Goal: Transaction & Acquisition: Download file/media

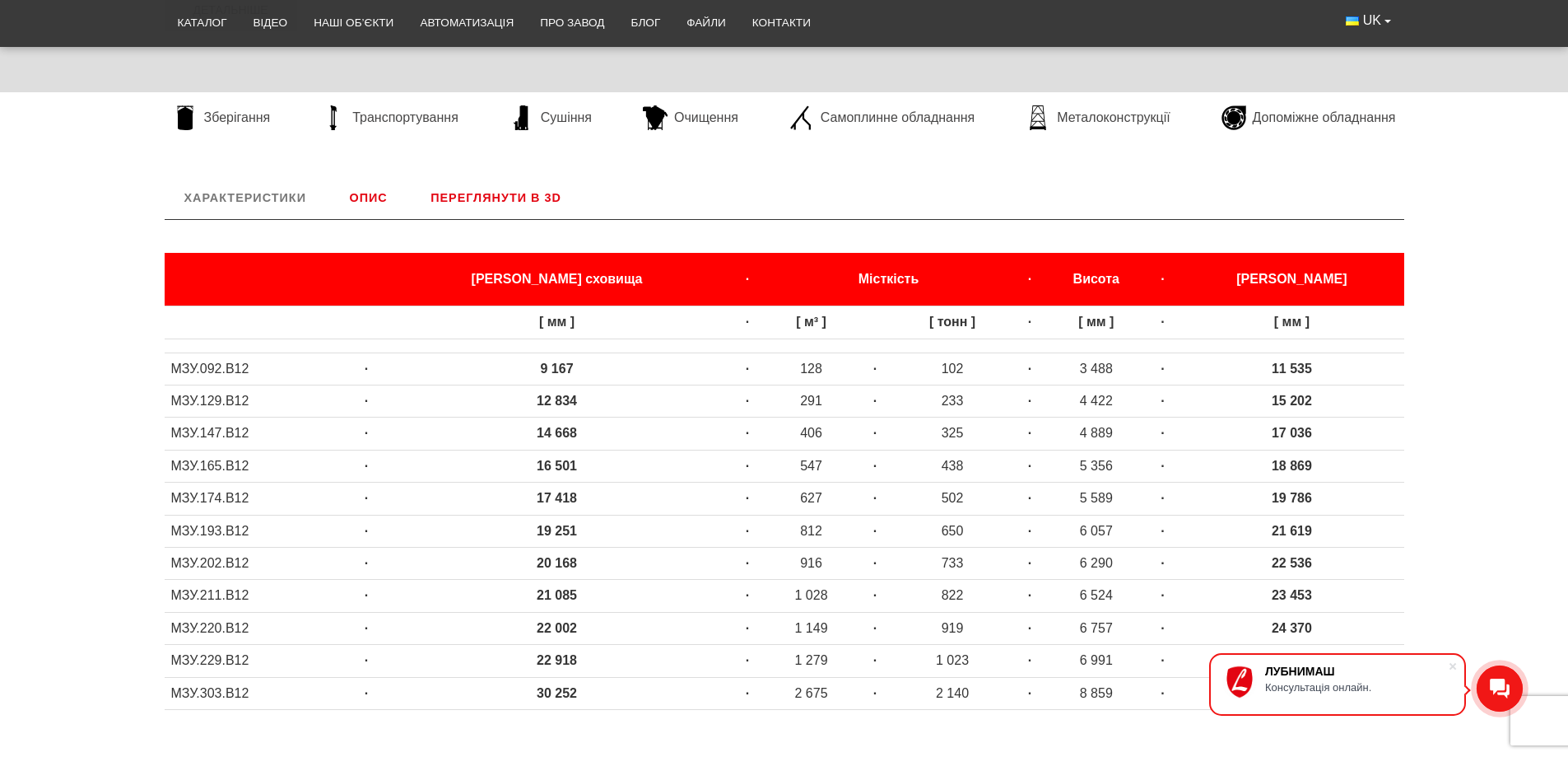
scroll to position [577, 0]
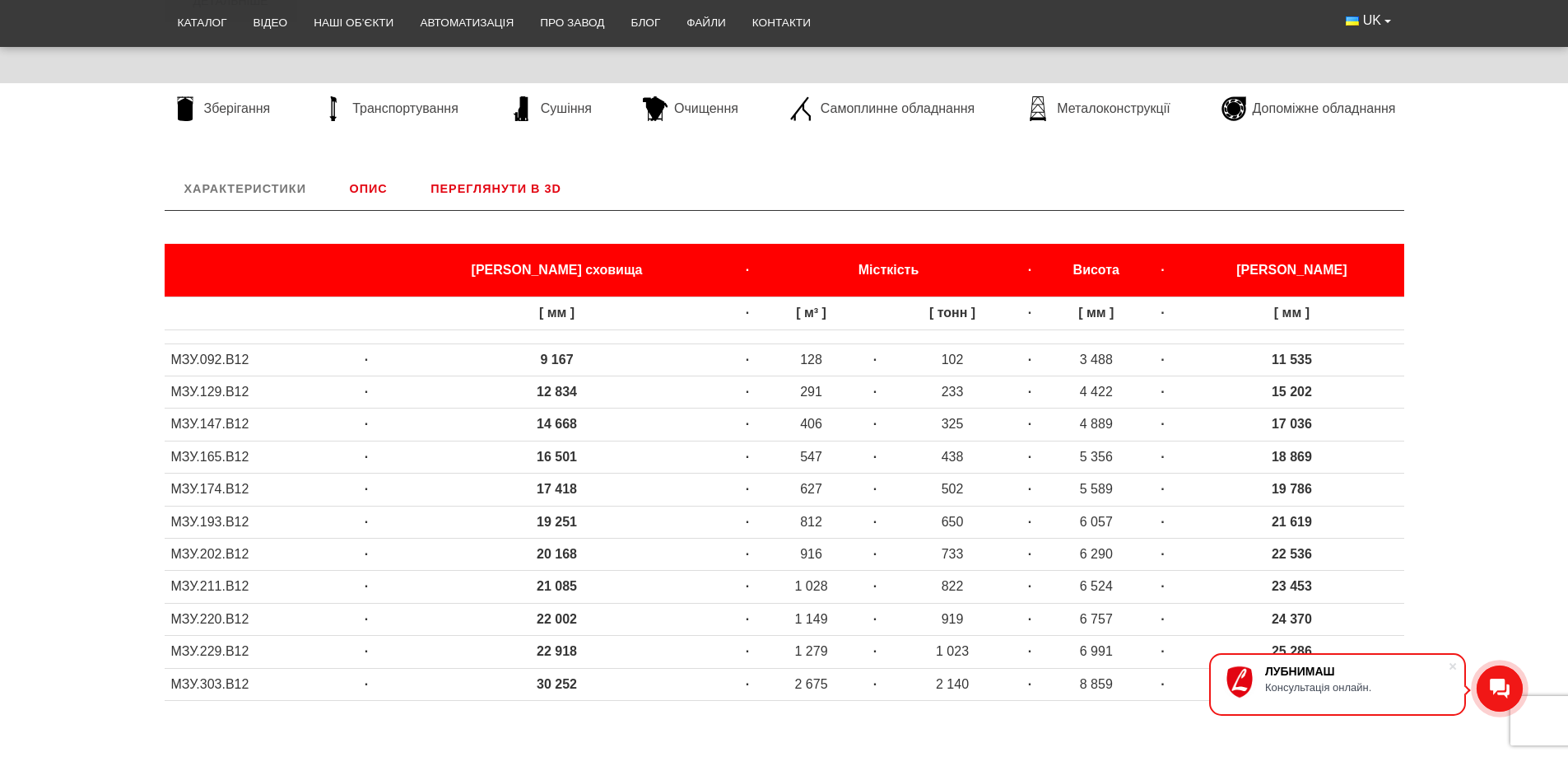
click at [1468, 310] on div "Характеристики Діаметр сховища · Місткість · Висота · Діаметр габарит [ мм ] · …" at bounding box center [784, 447] width 1568 height 560
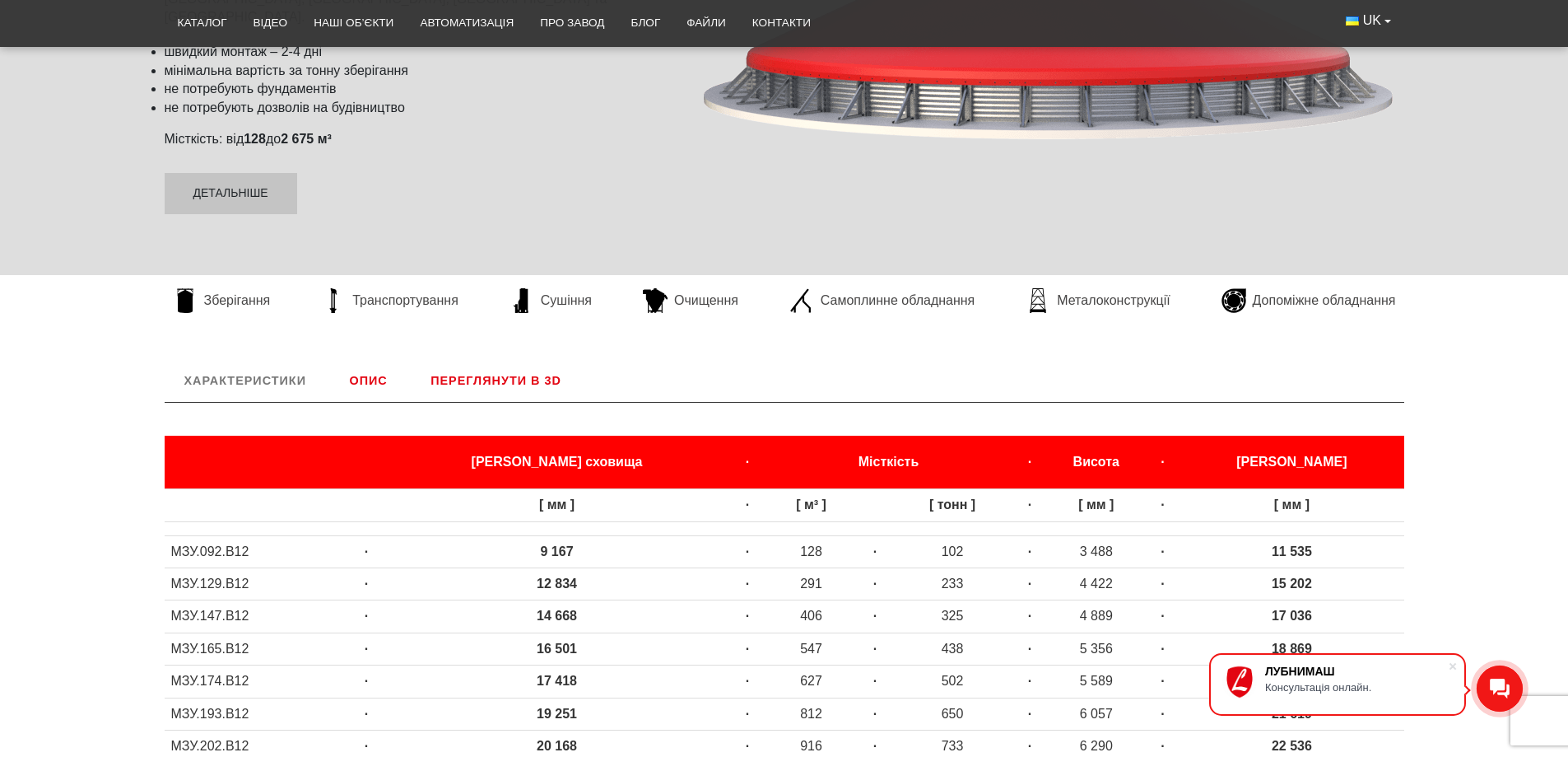
scroll to position [358, 0]
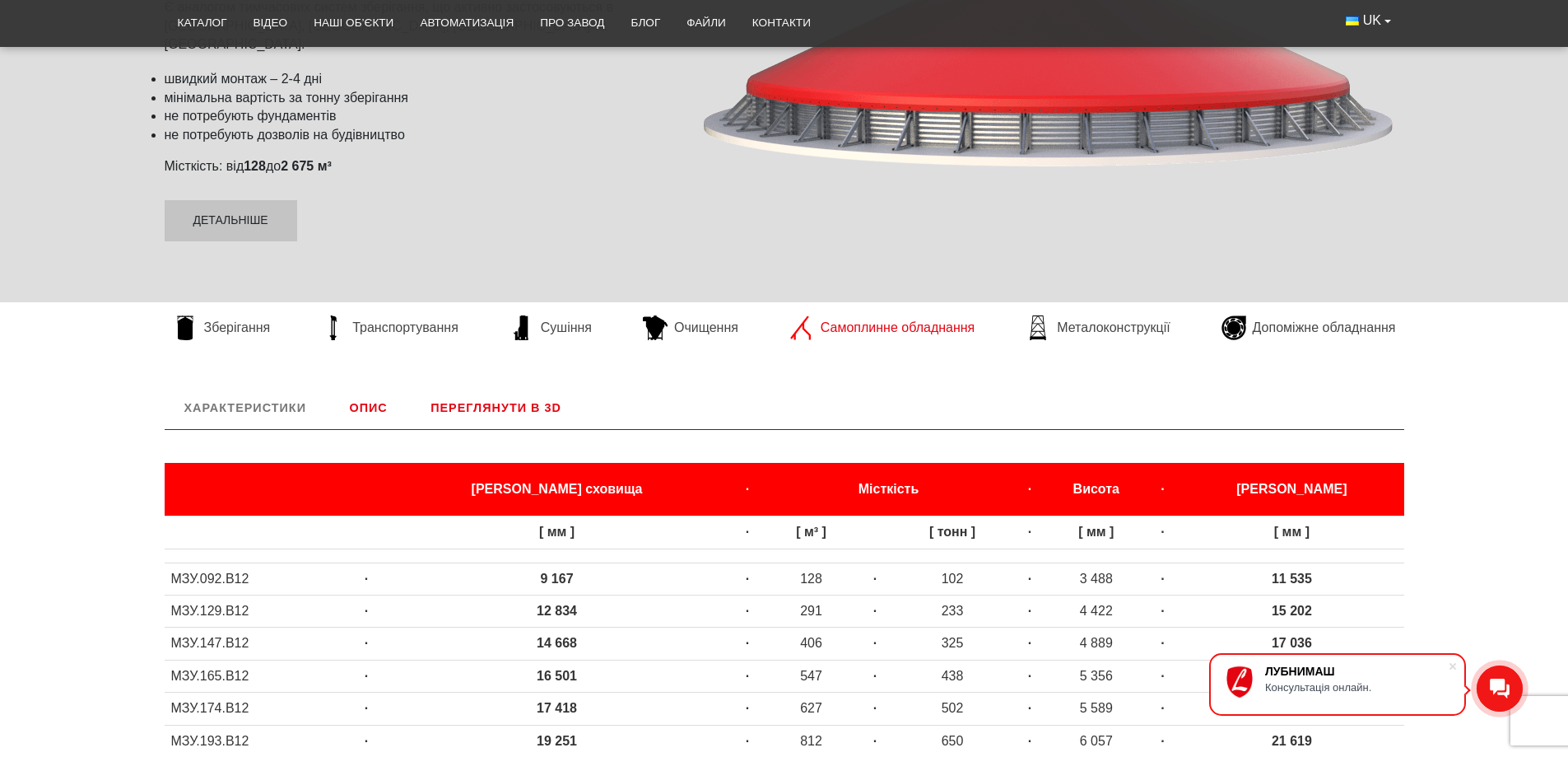
click at [909, 335] on span "Самоплинне обладнання" at bounding box center [898, 328] width 154 height 18
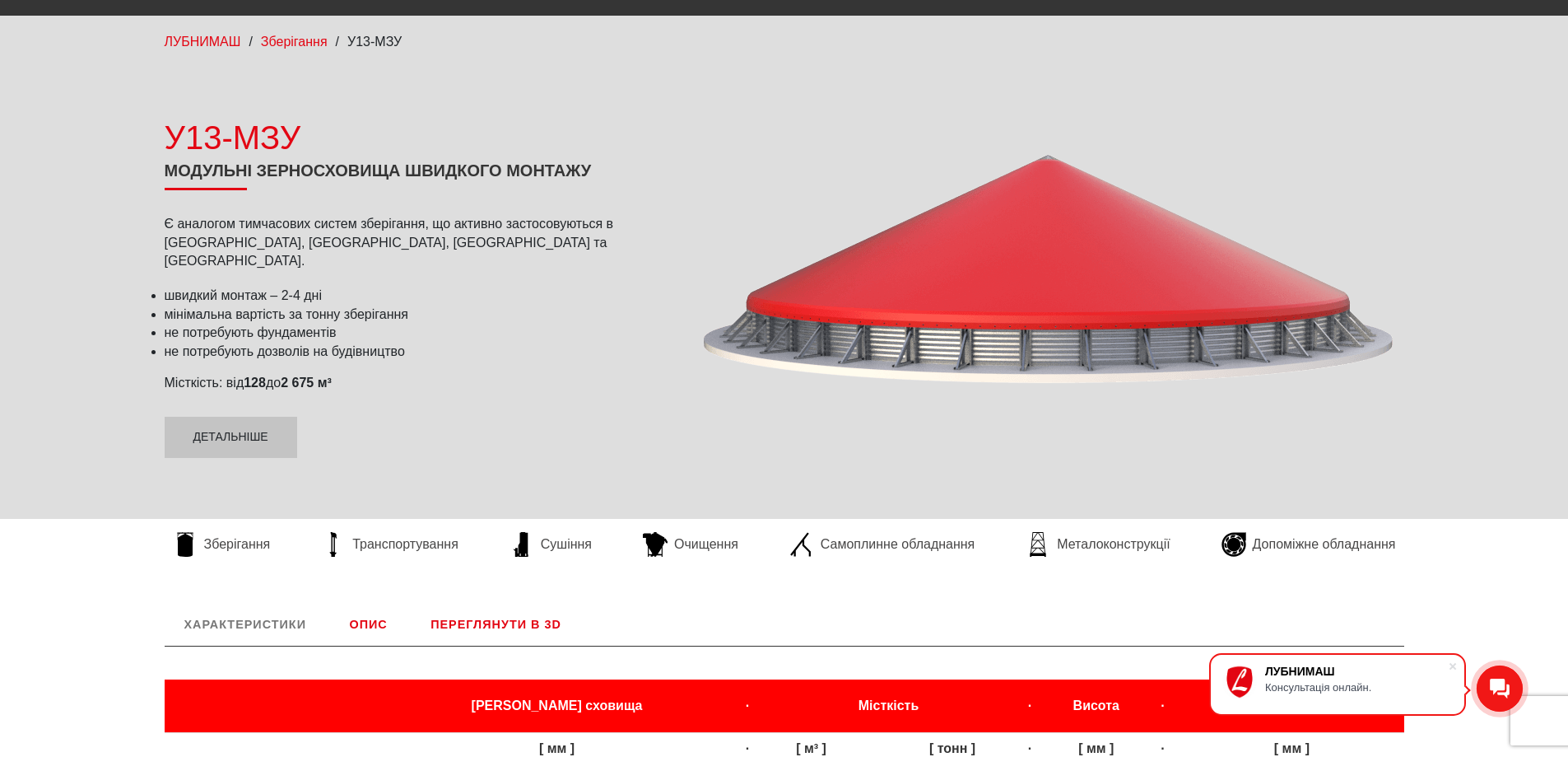
scroll to position [0, 0]
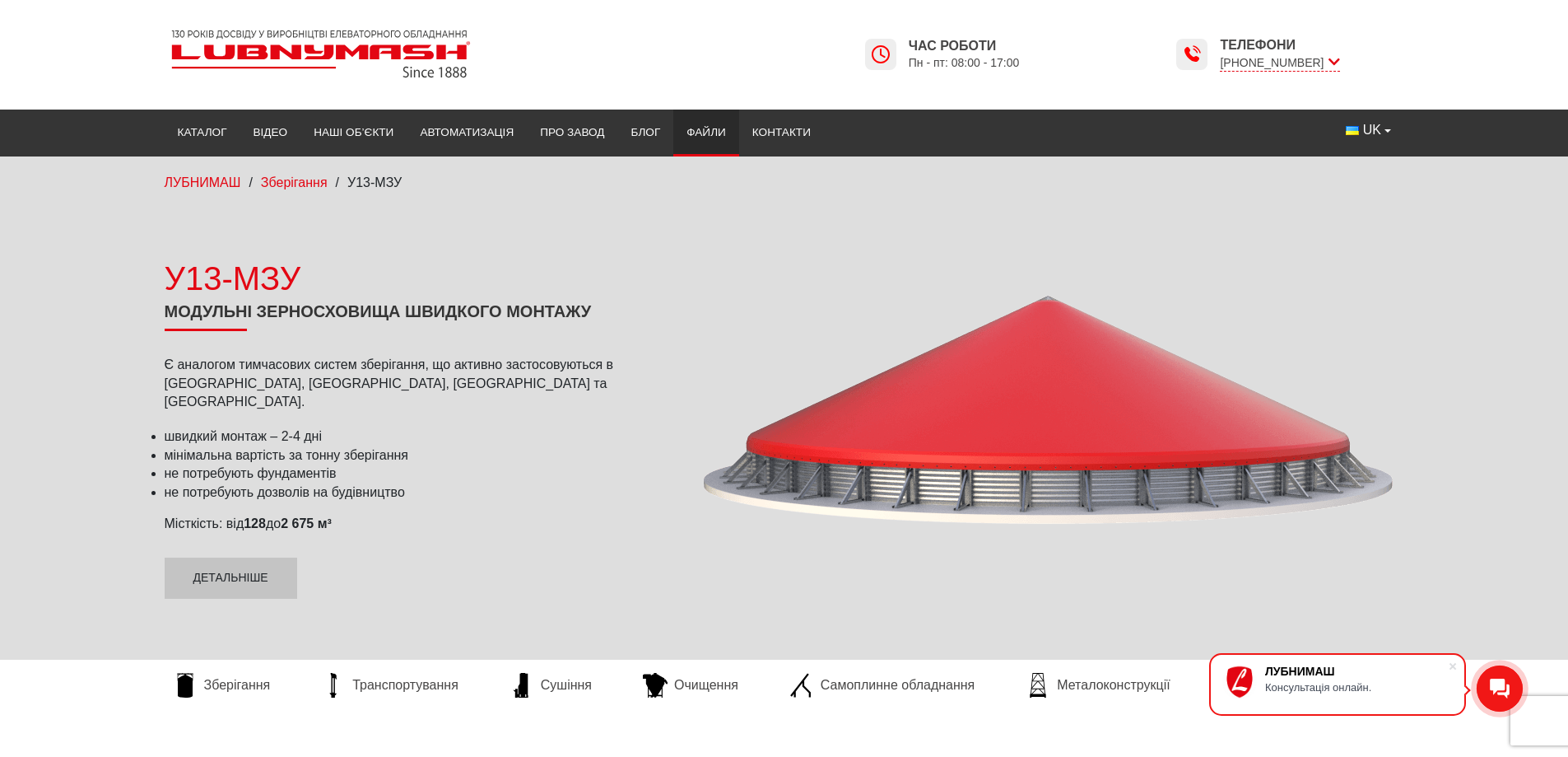
click at [713, 132] on link "Файли" at bounding box center [706, 133] width 66 height 37
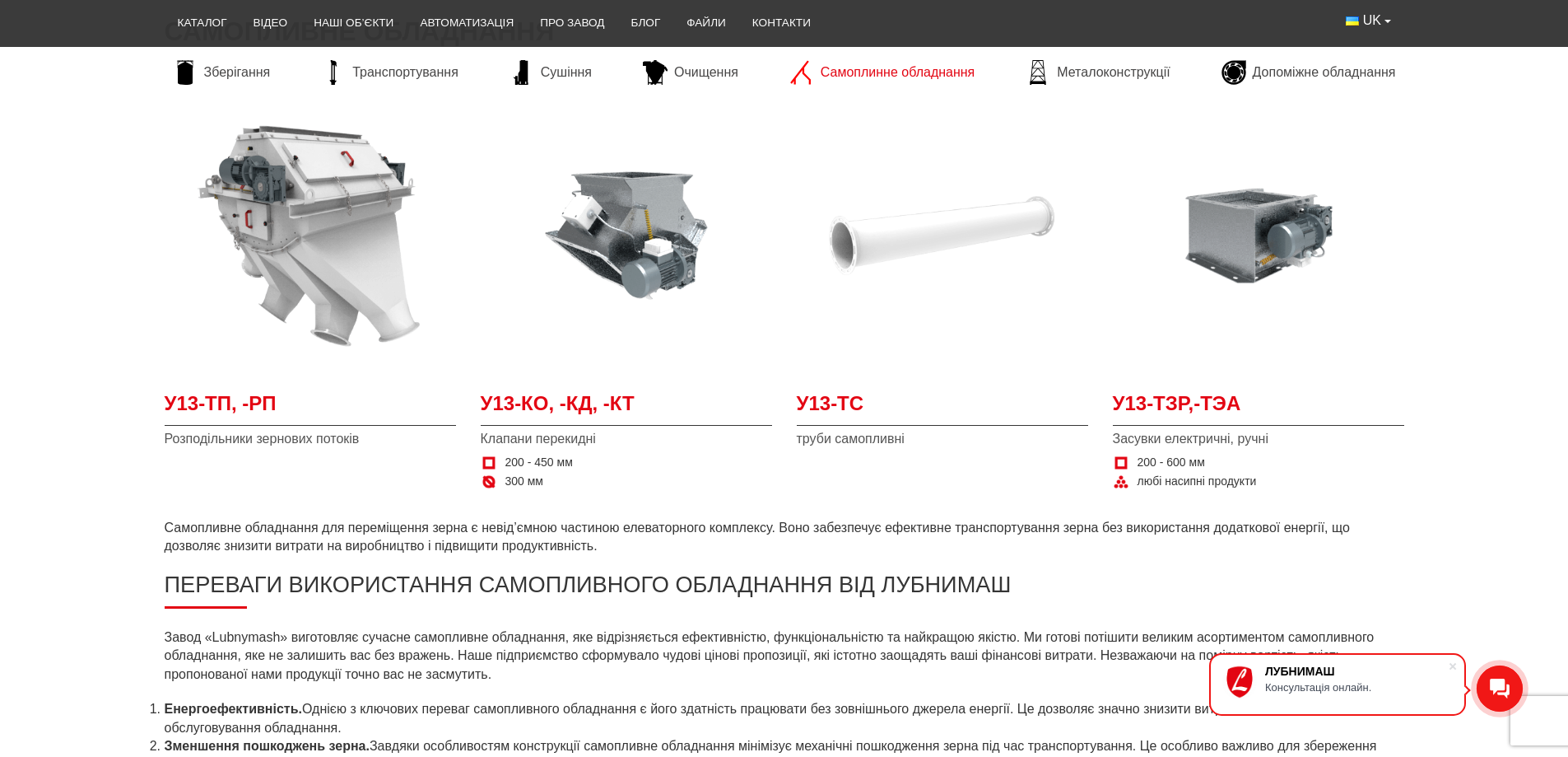
scroll to position [330, 0]
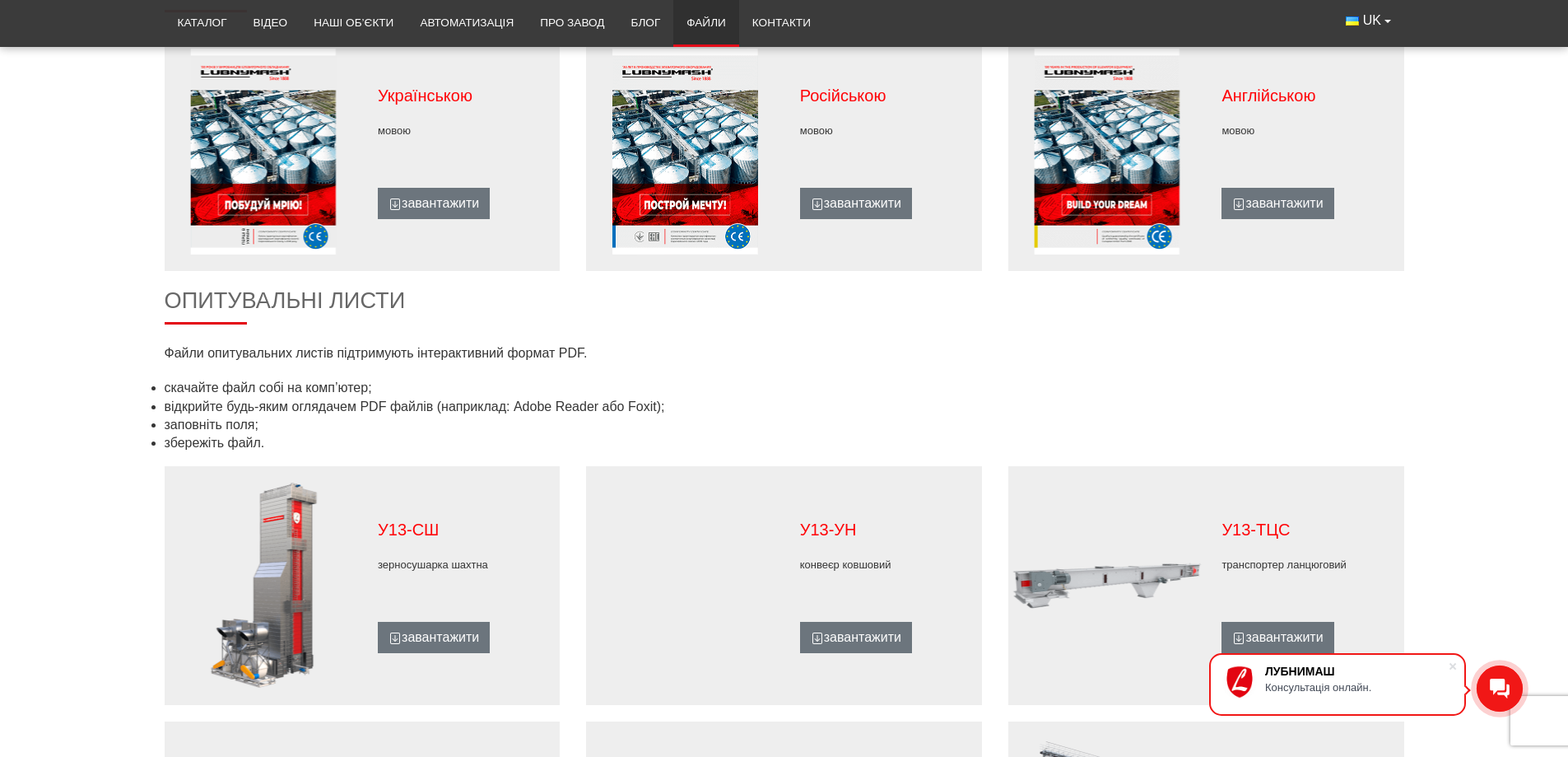
scroll to position [422, 0]
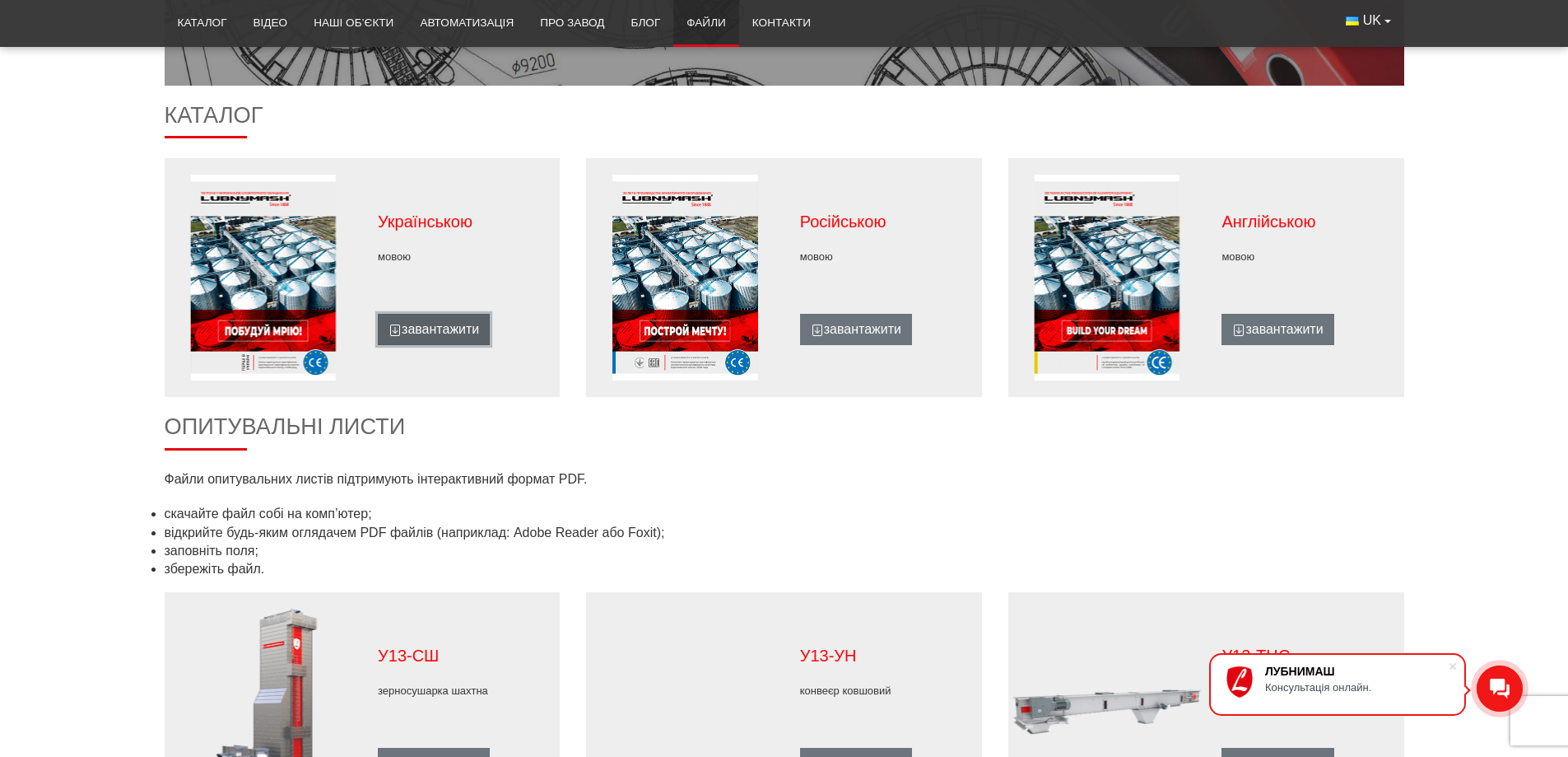
click at [449, 330] on link "завантажити" at bounding box center [433, 330] width 112 height 32
click at [1447, 180] on main "Файли Каталог Українською мовою завантажити Російською мовою завантажити Англій…" at bounding box center [784, 647] width 1568 height 1701
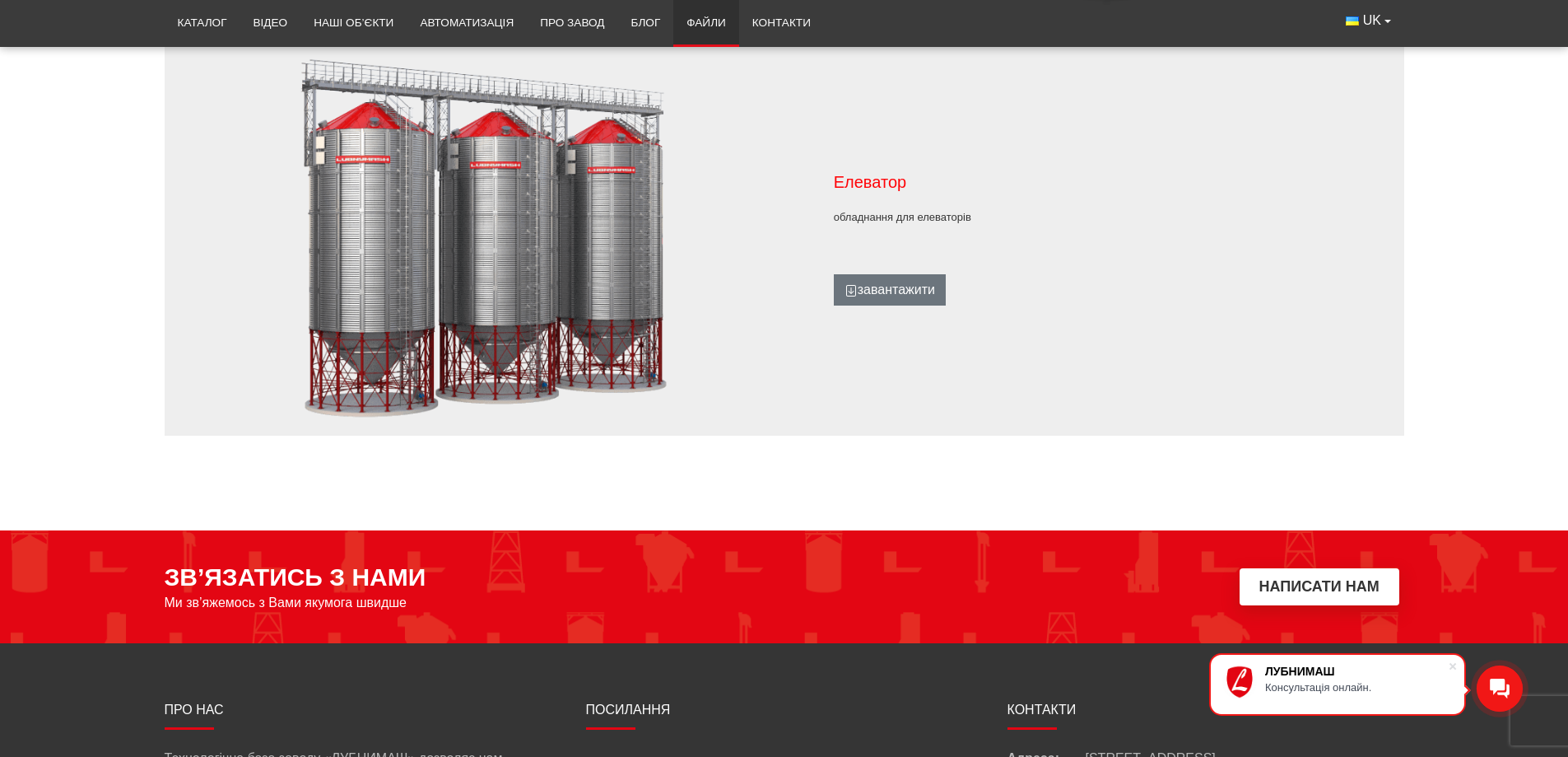
scroll to position [1493, 0]
